Goal: Transaction & Acquisition: Purchase product/service

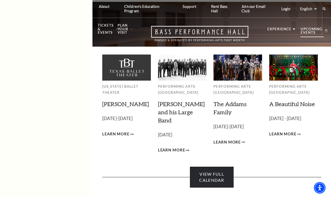
click at [211, 175] on link "View Full Calendar" at bounding box center [212, 177] width 44 height 21
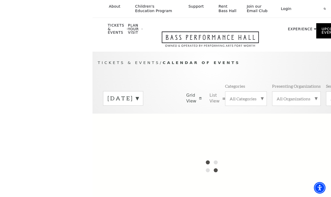
click at [139, 103] on label "[DATE]" at bounding box center [122, 99] width 31 height 8
click at [147, 124] on div at bounding box center [211, 167] width 238 height 106
click at [189, 83] on div "Tickets & Events / Calendar of Events [DATE] [DATE] [DATE] [DATE] [DATE] [DATE]…" at bounding box center [211, 87] width 238 height 54
click at [139, 113] on label "[DATE]" at bounding box center [122, 109] width 31 height 11
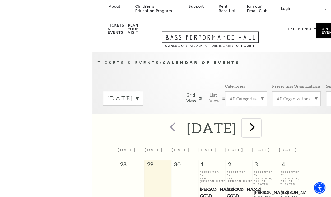
click at [260, 134] on span "next" at bounding box center [251, 127] width 15 height 15
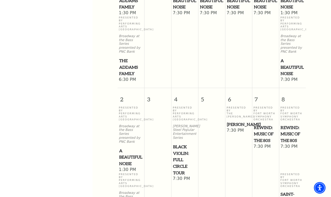
scroll to position [223, 0]
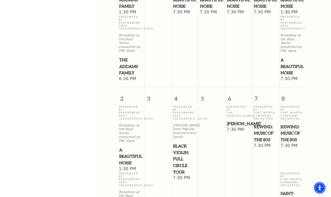
click at [128, 147] on span "A Beautiful Noise" at bounding box center [131, 157] width 24 height 20
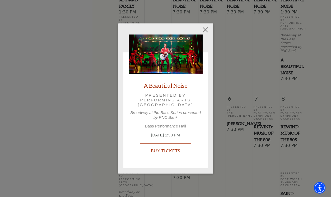
click at [150, 153] on link "Buy Tickets" at bounding box center [165, 151] width 51 height 15
click at [163, 153] on link "Buy Tickets" at bounding box center [165, 151] width 51 height 15
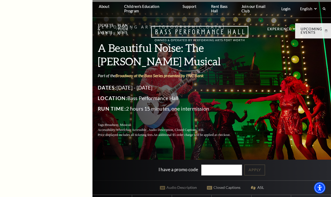
click at [208, 171] on input "I have a promo code" at bounding box center [221, 170] width 41 height 11
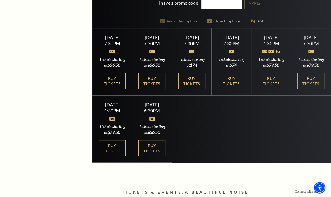
scroll to position [167, 0]
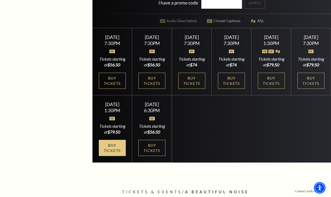
click at [115, 156] on link "Buy Tickets" at bounding box center [112, 148] width 27 height 16
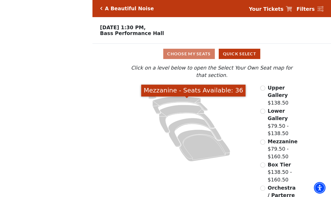
click at [185, 105] on icon "Mezzanine - Seats Available: 36" at bounding box center [187, 119] width 56 height 28
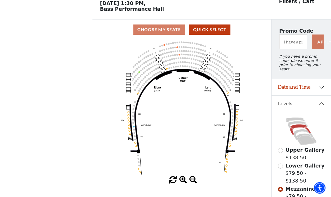
scroll to position [24, 0]
